Goal: Communication & Community: Answer question/provide support

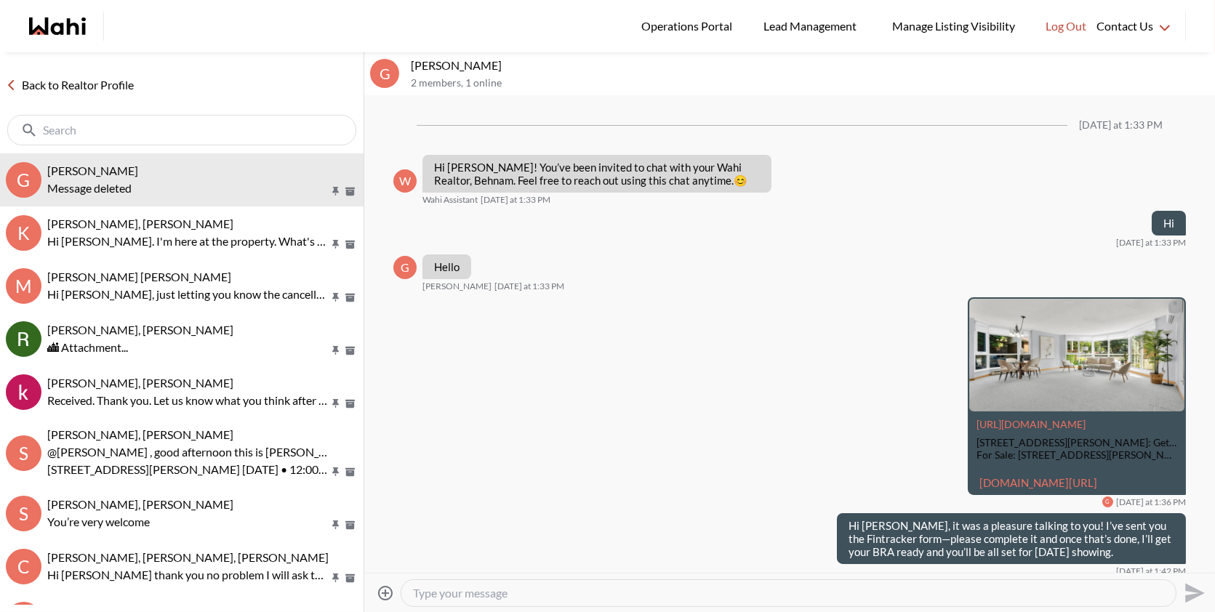
scroll to position [65, 0]
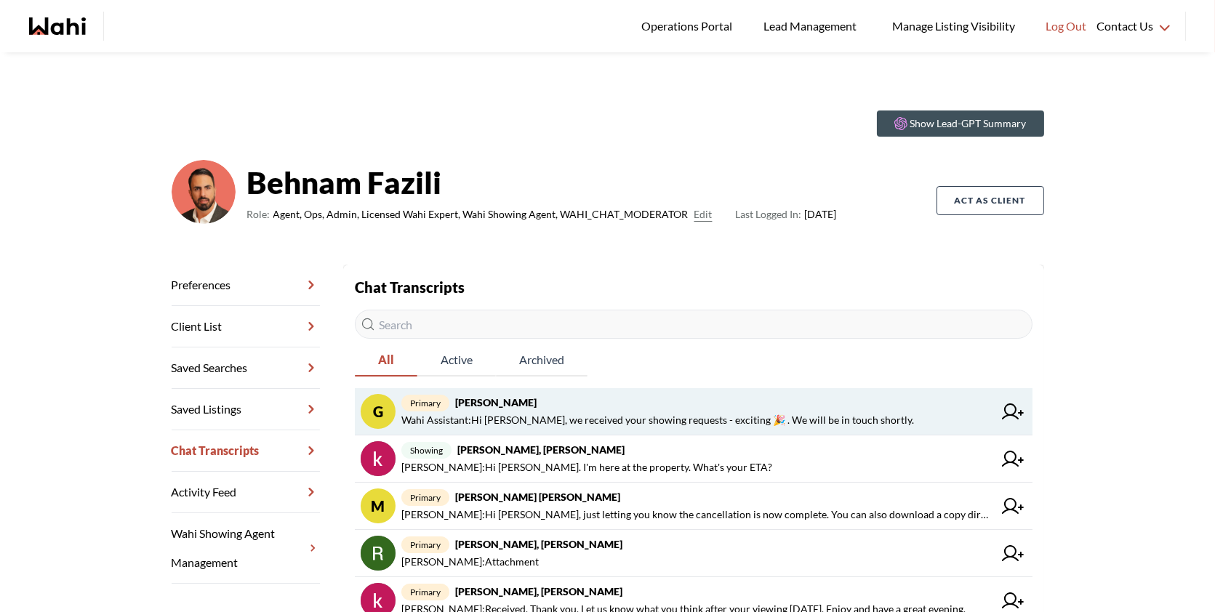
click at [668, 416] on span "Wahi Assistant : Hi Gaurav, we received your showing requests - exciting 🎉 . We…" at bounding box center [657, 420] width 513 height 17
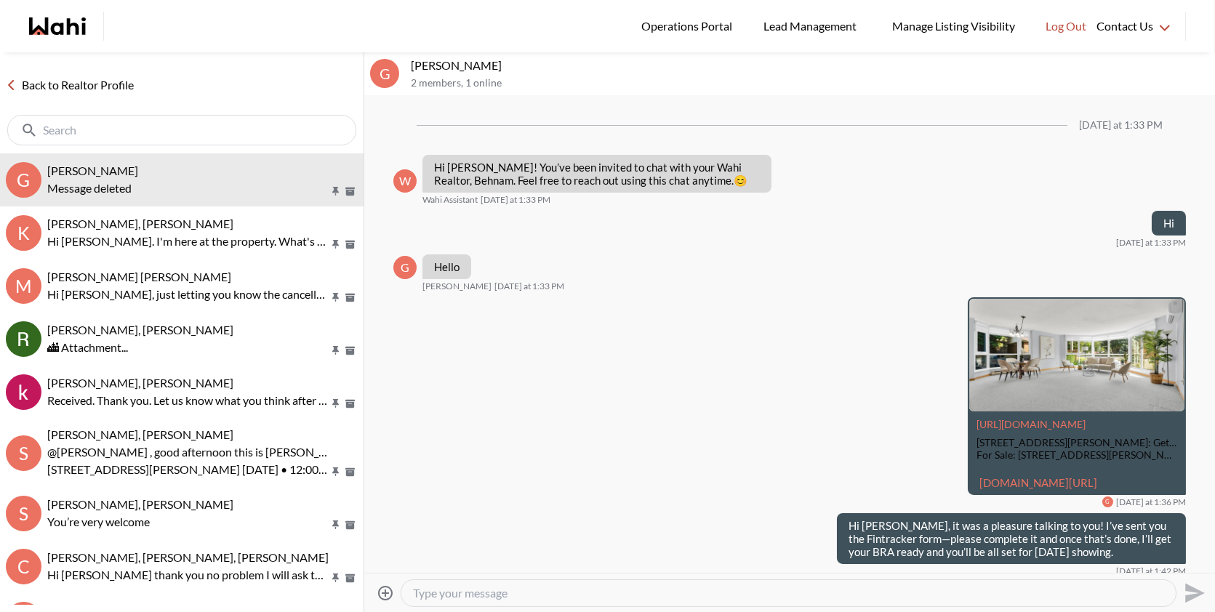
scroll to position [65, 0]
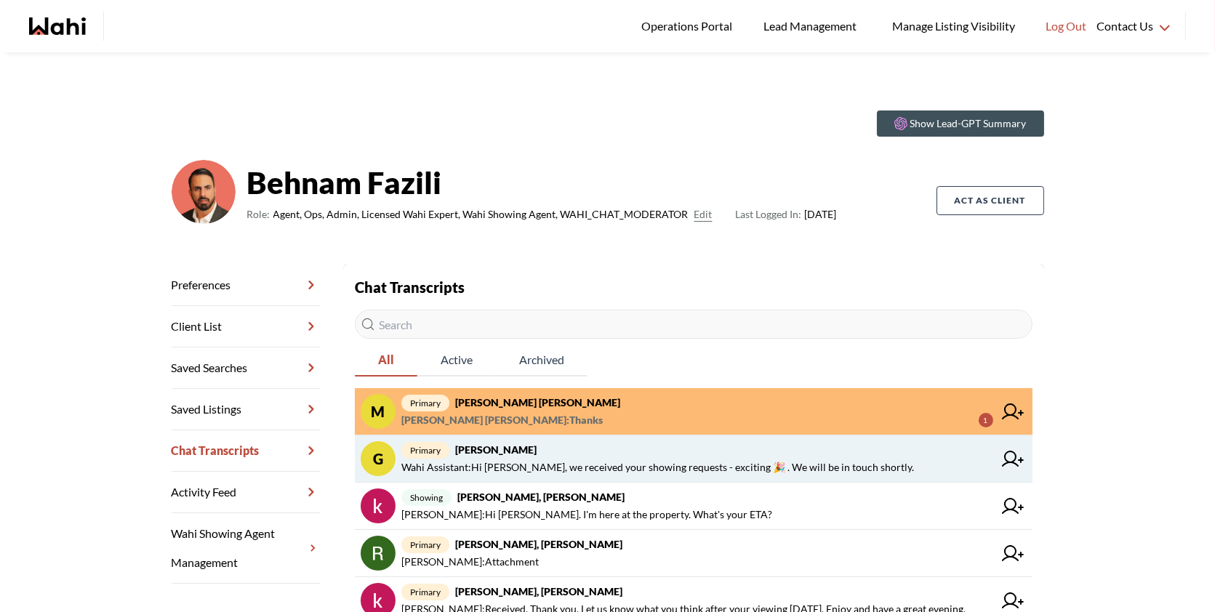
click at [603, 459] on span "Wahi Assistant : Hi Gaurav, we received your showing requests - exciting 🎉 . We…" at bounding box center [657, 467] width 513 height 17
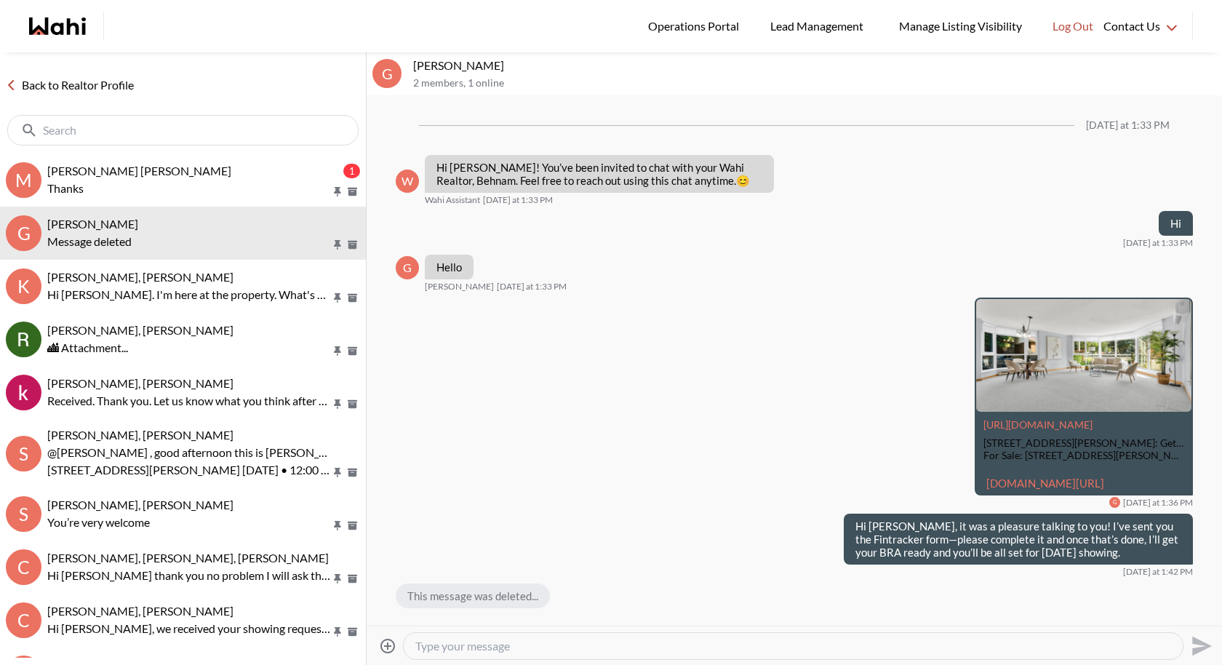
click at [556, 611] on textarea "Type your message" at bounding box center [792, 645] width 755 height 15
paste textarea "Thank you, I received the Fintracker. I just emailed you the Buyer Representati…"
type textarea "Thank you, I received the Fintracker. I just emailed you the Buyer Representati…"
click at [1193, 611] on icon "Send" at bounding box center [1202, 645] width 20 height 20
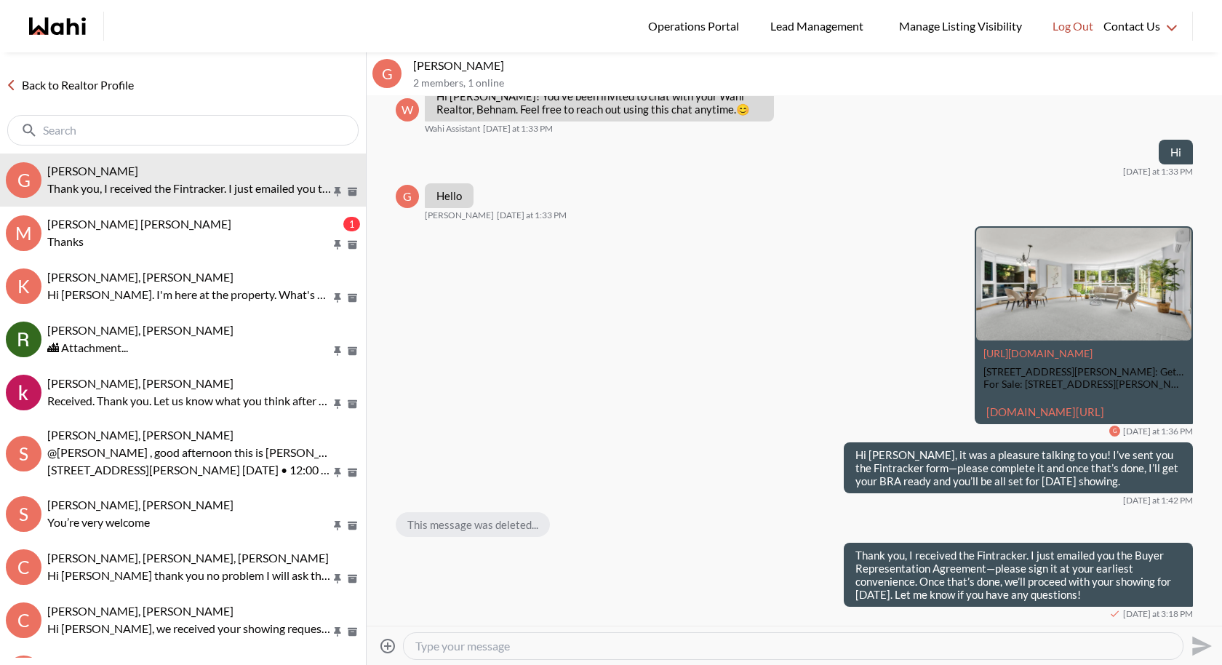
click at [936, 611] on textarea "Type your message" at bounding box center [792, 645] width 755 height 15
type textarea "Please sign the last email I sent it to you"
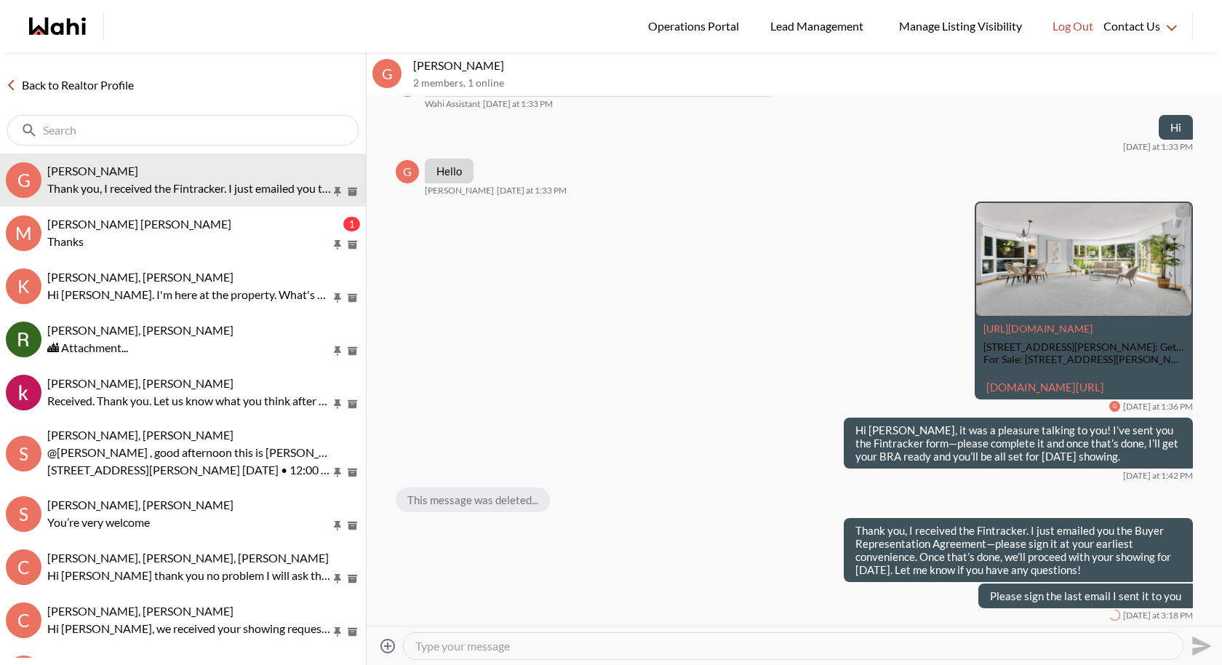
scroll to position [121, 0]
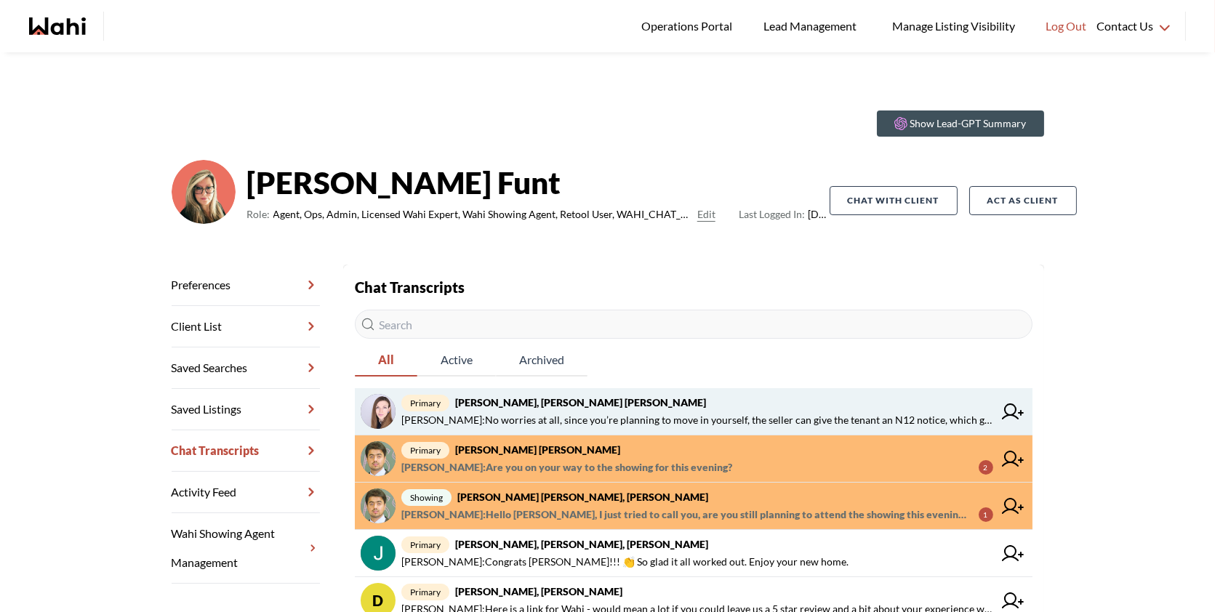
click at [665, 410] on span "primary Victoria Basova, Dylan Maloney, Barb" at bounding box center [697, 402] width 592 height 17
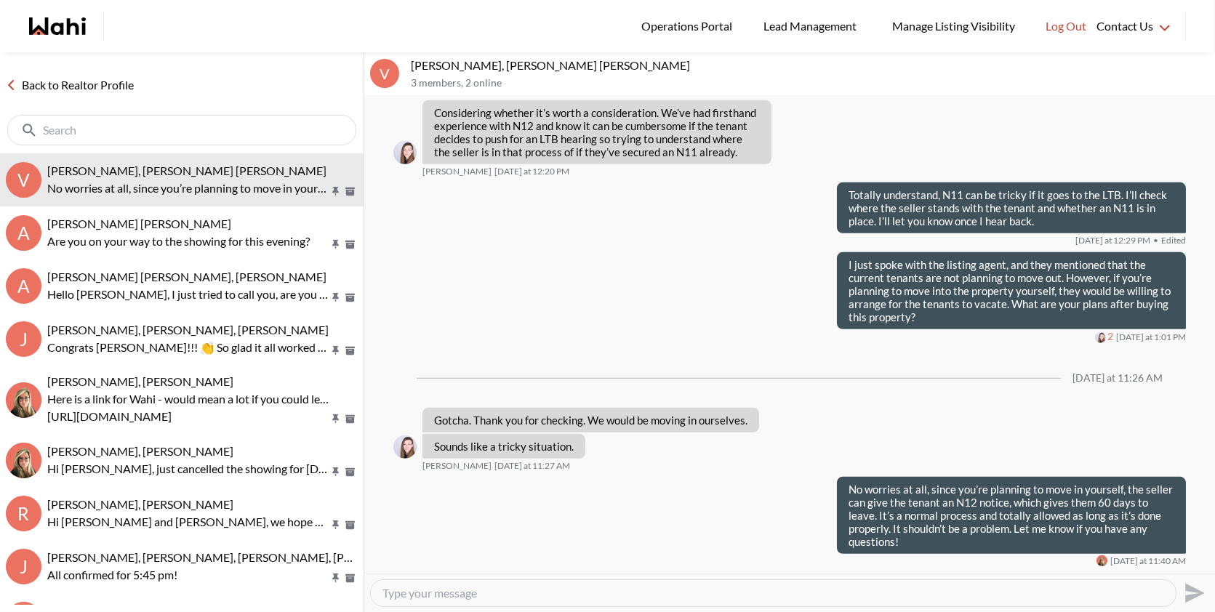
scroll to position [1874, 0]
